Goal: Navigation & Orientation: Go to known website

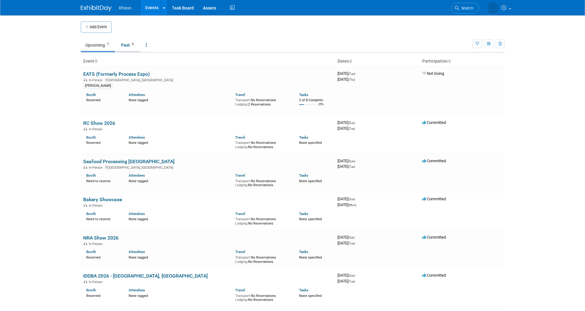
click at [126, 43] on link "Past 9" at bounding box center [128, 45] width 24 height 12
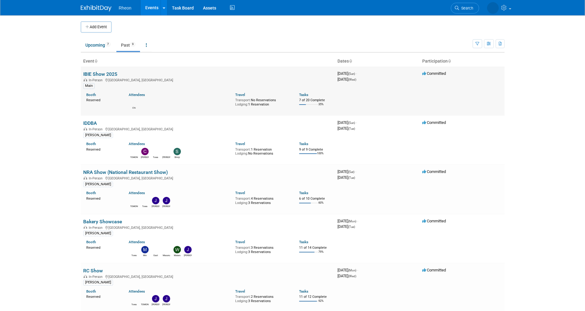
click at [112, 75] on link "IBIE Show 2025" at bounding box center [100, 74] width 34 height 6
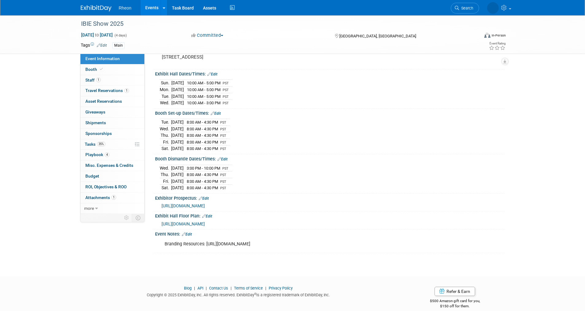
scroll to position [58, 0]
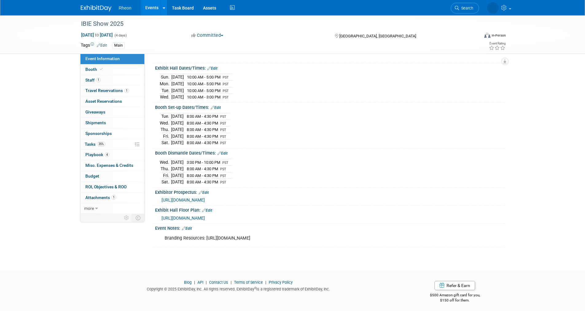
click at [205, 198] on span "https://ibie2025.exh.mapyourshow.com/7_0/main/default" at bounding box center [182, 200] width 43 height 5
